Goal: Task Accomplishment & Management: Use online tool/utility

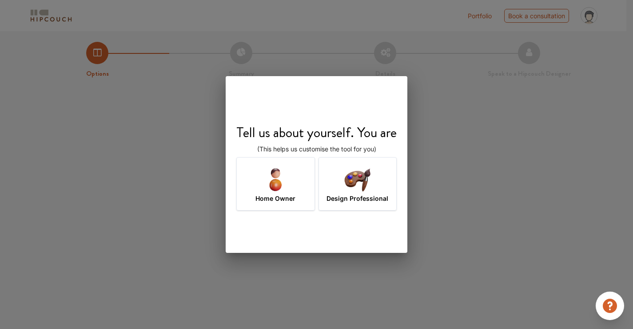
click at [279, 186] on img at bounding box center [275, 178] width 29 height 29
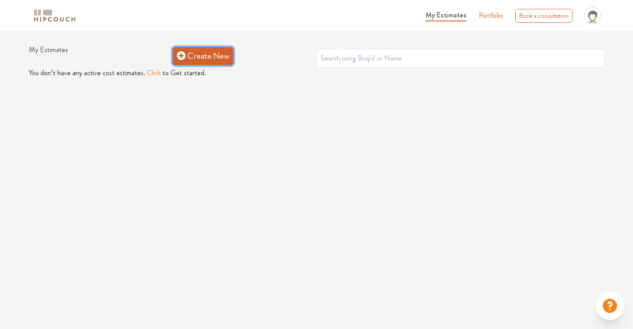
click at [198, 54] on link "Create New" at bounding box center [203, 56] width 60 height 18
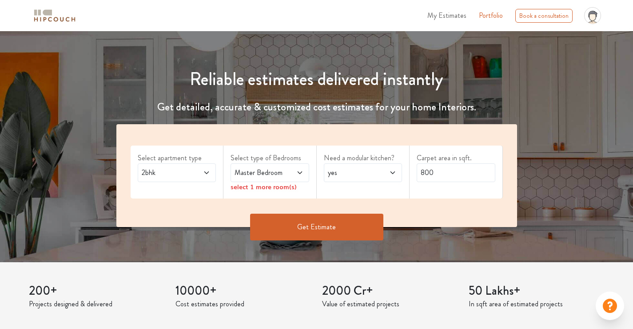
scroll to position [89, 0]
